Goal: Use online tool/utility: Utilize a website feature to perform a specific function

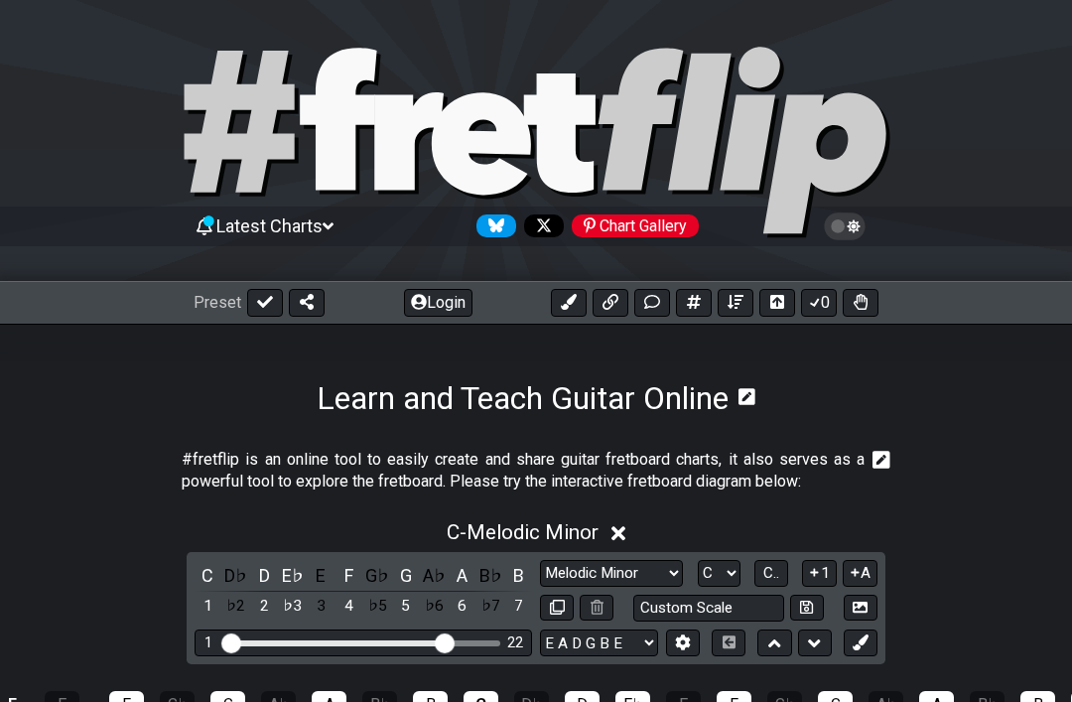
select select "Melodic Minor"
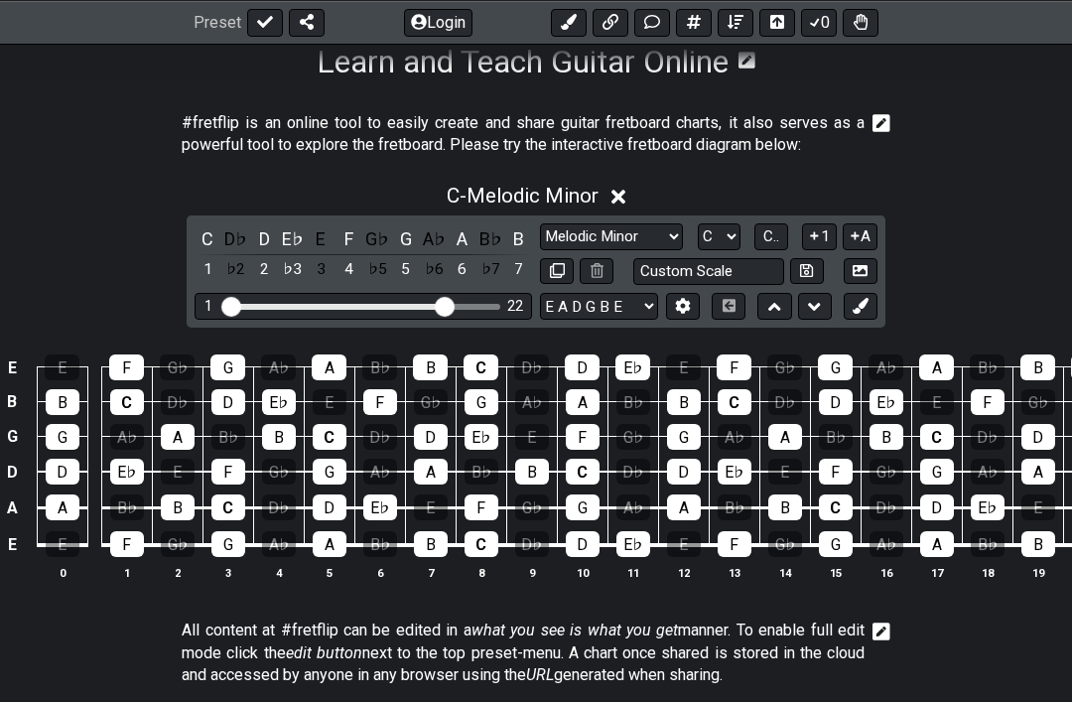
click at [786, 236] on button "C.." at bounding box center [771, 236] width 34 height 27
click at [767, 245] on span "1..7" at bounding box center [770, 236] width 24 height 18
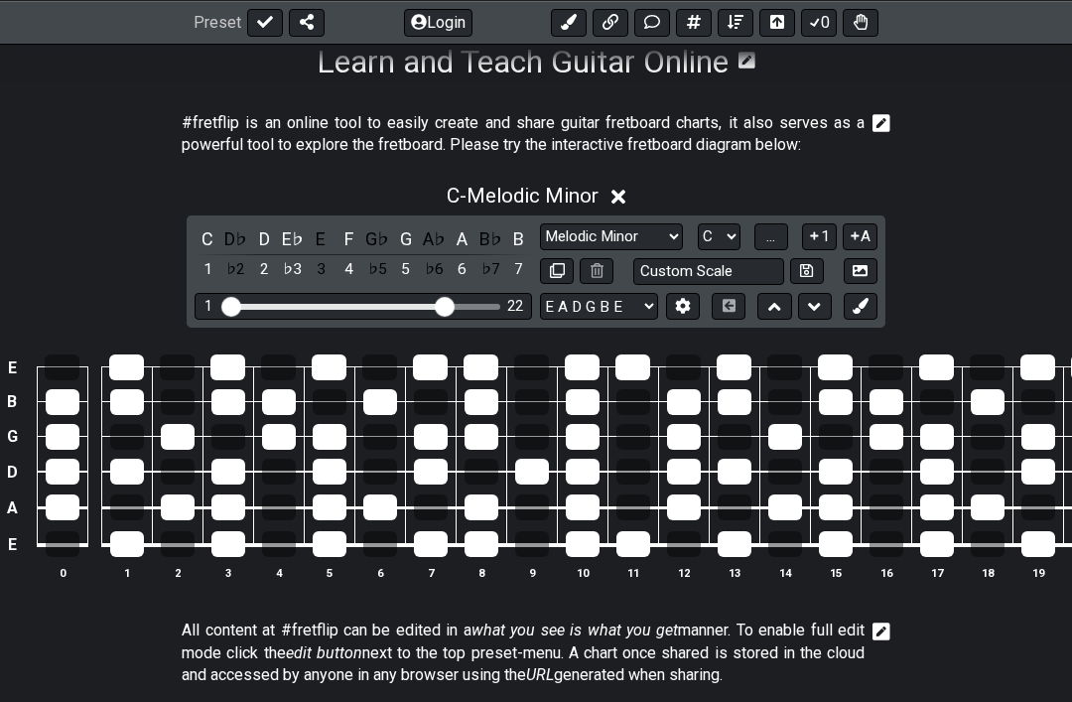
click at [766, 245] on button "..." at bounding box center [771, 236] width 34 height 27
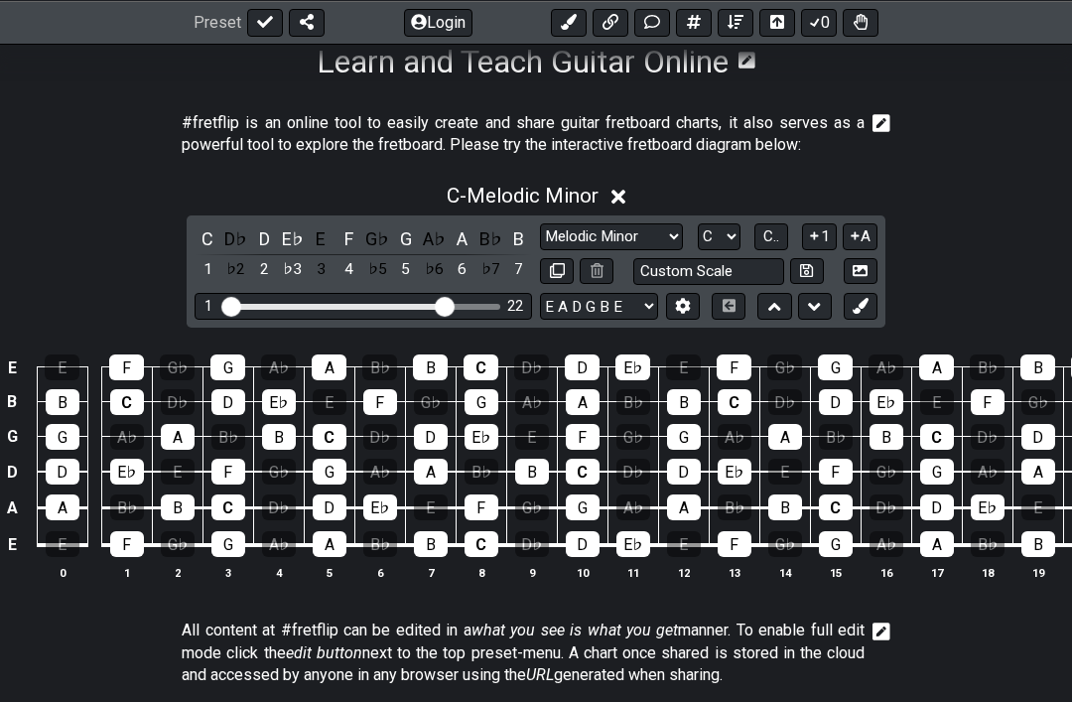
click at [733, 232] on select "A♭ A A♯ B♭ B C C♯ D♭ D D♯ E♭ E F F♯ G♭ G G♯" at bounding box center [719, 236] width 43 height 27
select select "Eb"
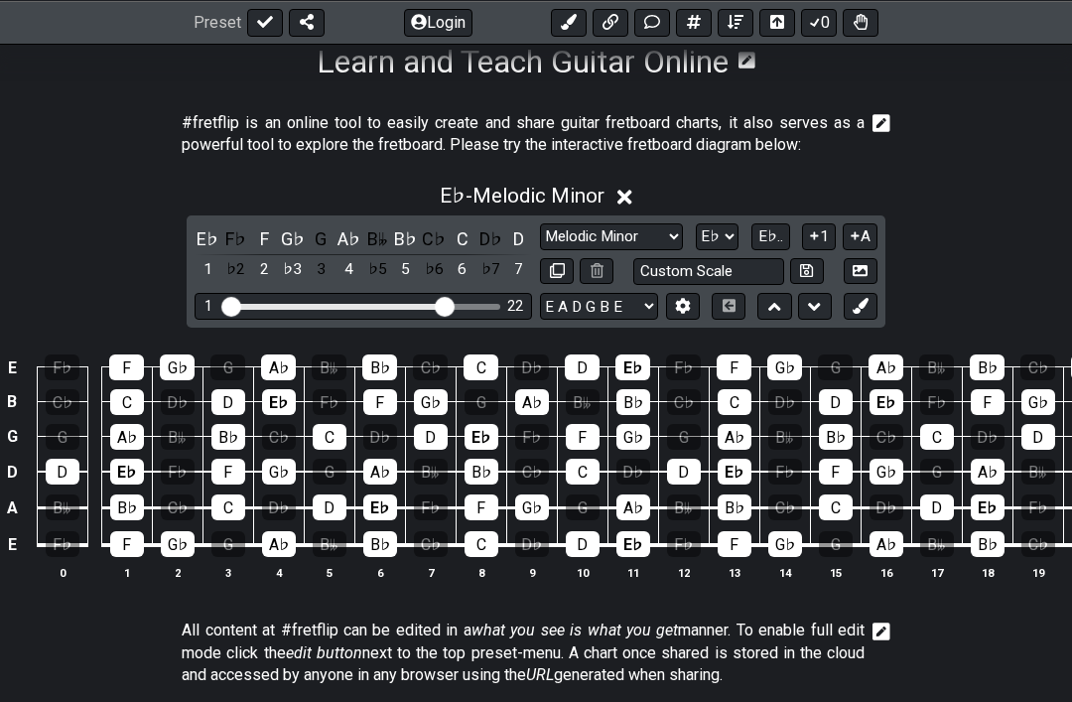
click at [642, 241] on select "Minor Pentatonic Click to edit Minor Pentatonic Major Pentatonic Minor Blues Ma…" at bounding box center [611, 236] width 143 height 27
select select "Major / [PERSON_NAME]"
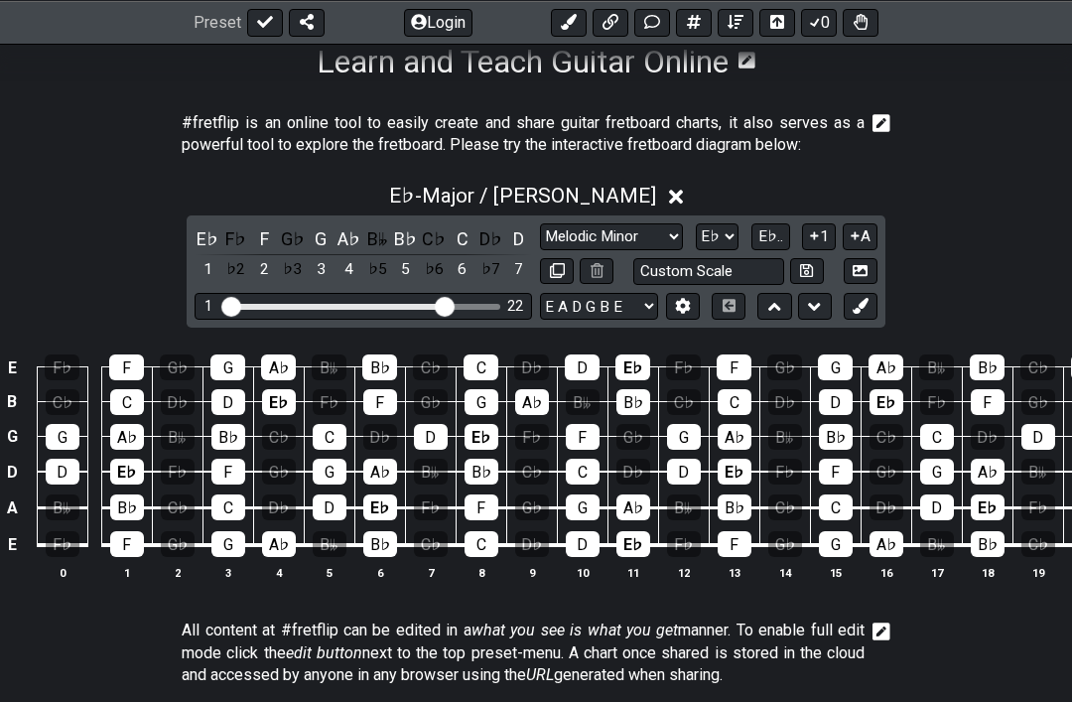
click at [848, 322] on div "E♭ F♭ F G♭ G A♭ B𝄫 B♭ C♭ C D♭ D 1 ♭2 2 ♭3 3 4 ♭5 5 ♭6 6 ♭7 7 Minor Pentatonic C…" at bounding box center [536, 271] width 699 height 112
click at [856, 311] on icon at bounding box center [860, 305] width 15 height 15
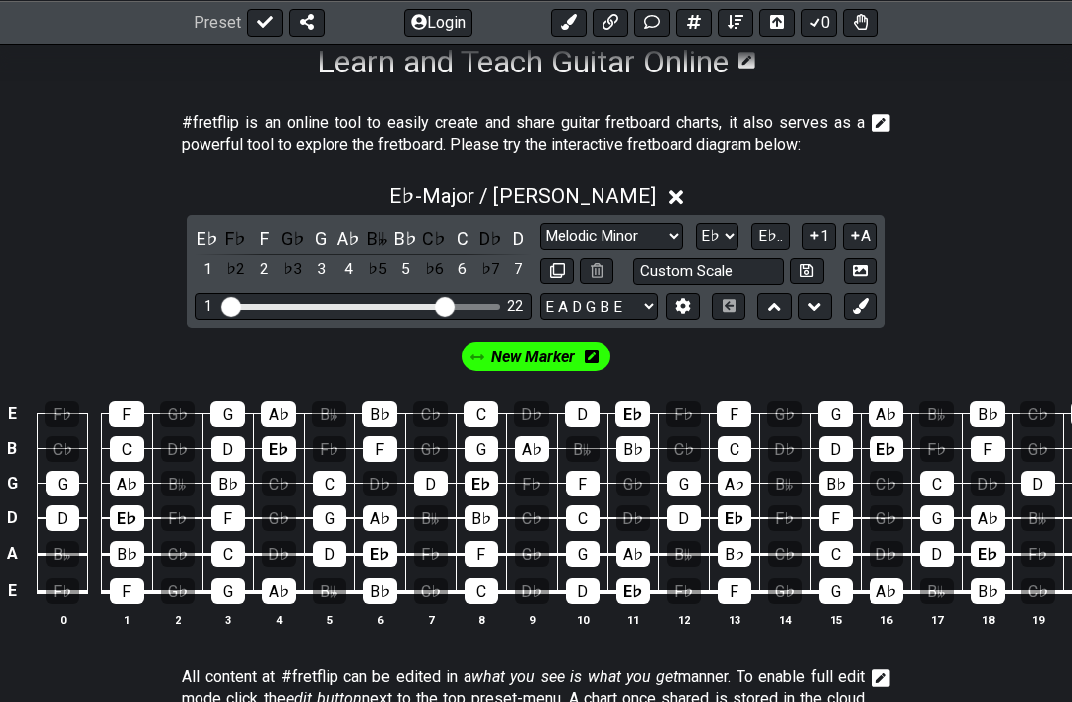
click at [336, 512] on div "G" at bounding box center [330, 518] width 34 height 26
click at [487, 519] on div "B♭" at bounding box center [482, 518] width 34 height 26
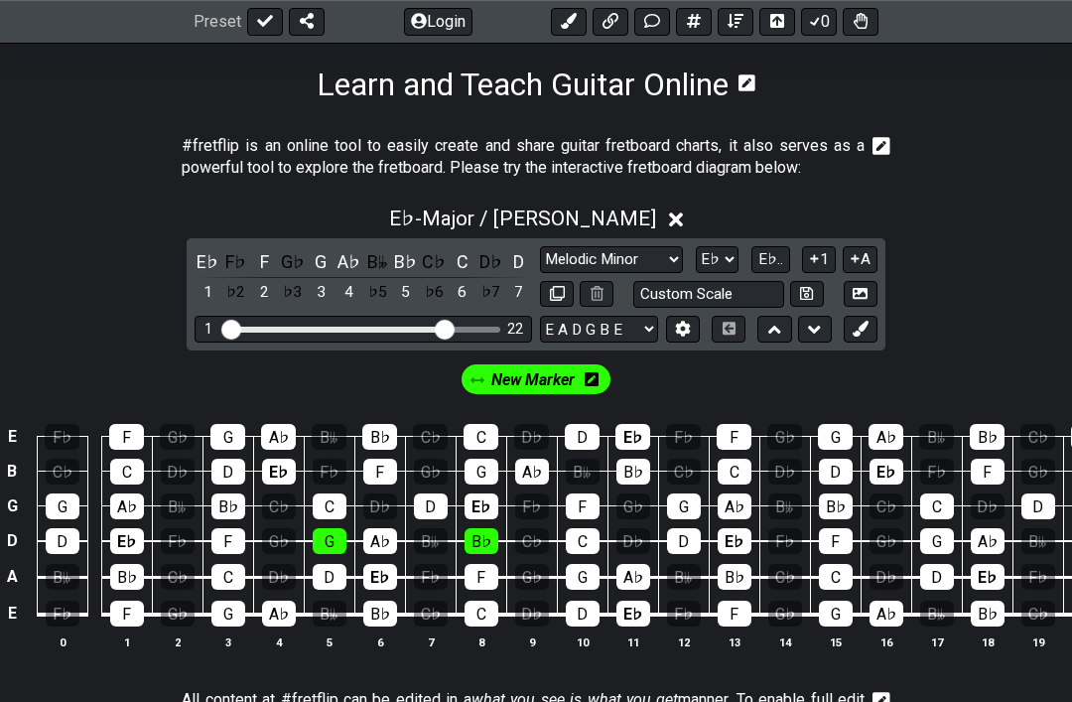
scroll to position [314, 0]
click at [732, 259] on select "A♭ A A♯ B♭ B C C♯ D♭ D D♯ E♭ E F F♯ G♭ G G♯" at bounding box center [717, 259] width 43 height 27
select select "Db"
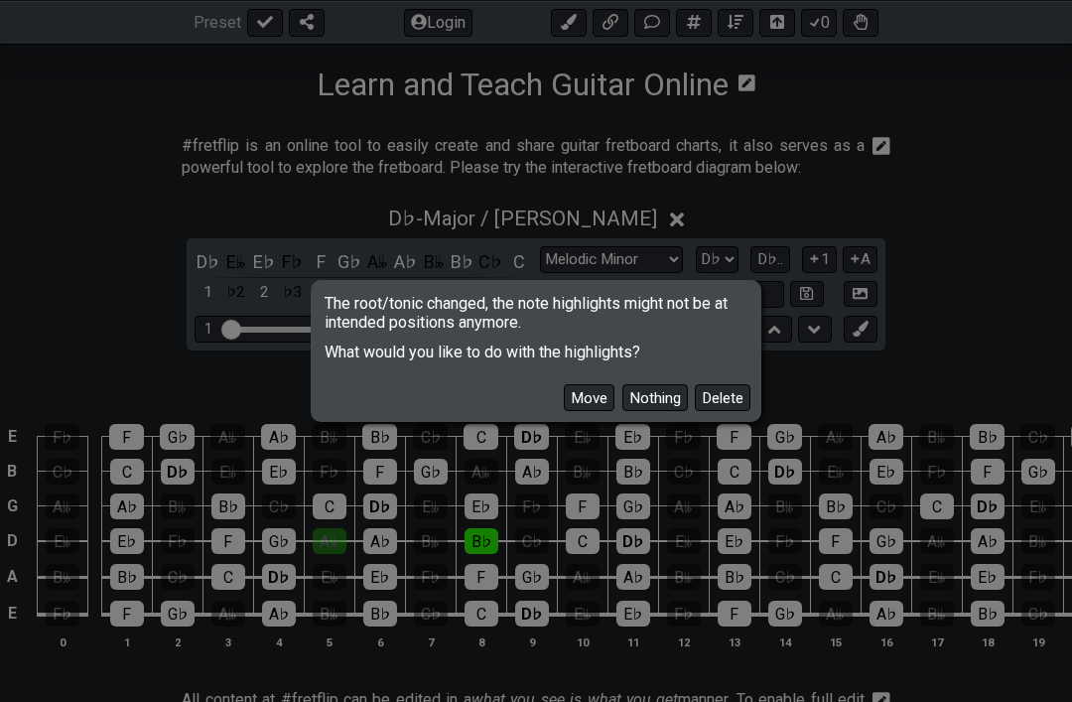
click at [722, 411] on button "Delete" at bounding box center [723, 397] width 56 height 27
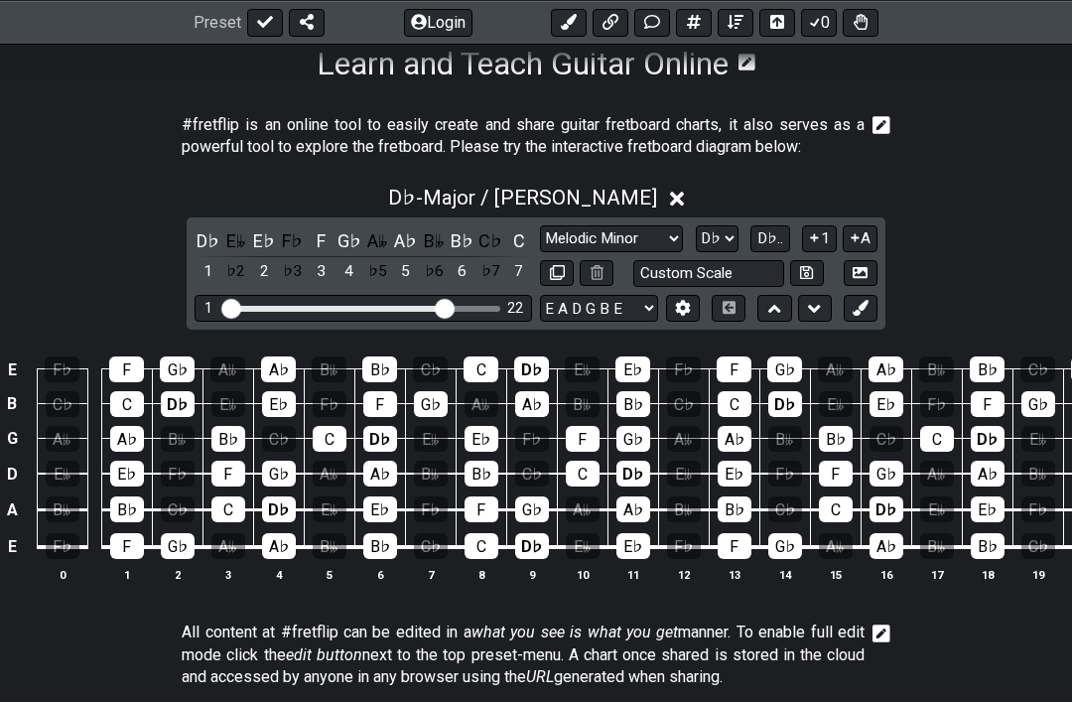
scroll to position [362, 0]
